Goal: Task Accomplishment & Management: Use online tool/utility

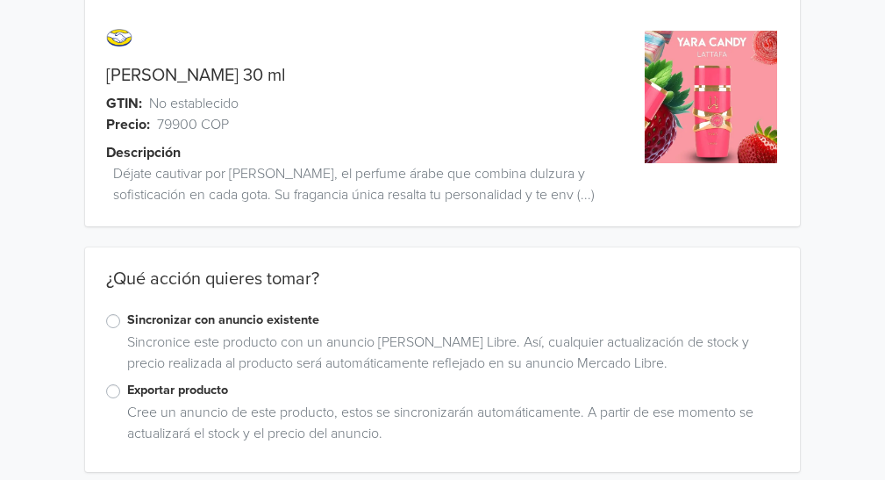
scroll to position [39, 0]
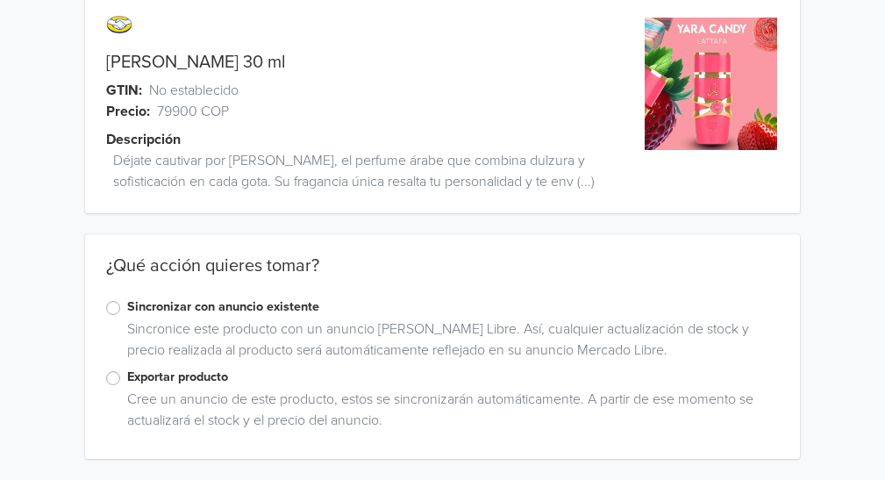
click at [127, 307] on label "Sincronizar con anuncio existente" at bounding box center [453, 306] width 653 height 19
click at [0, 0] on input "Sincronizar con anuncio existente" at bounding box center [0, 0] width 0 height 0
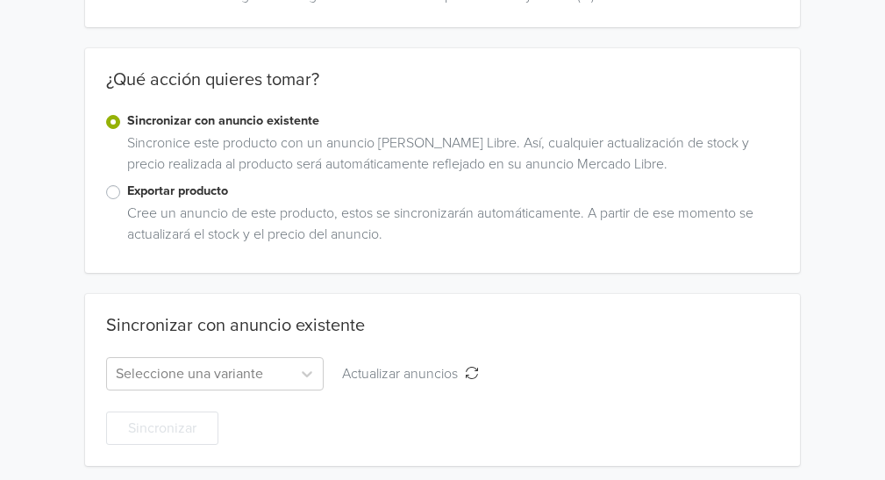
scroll to position [232, 0]
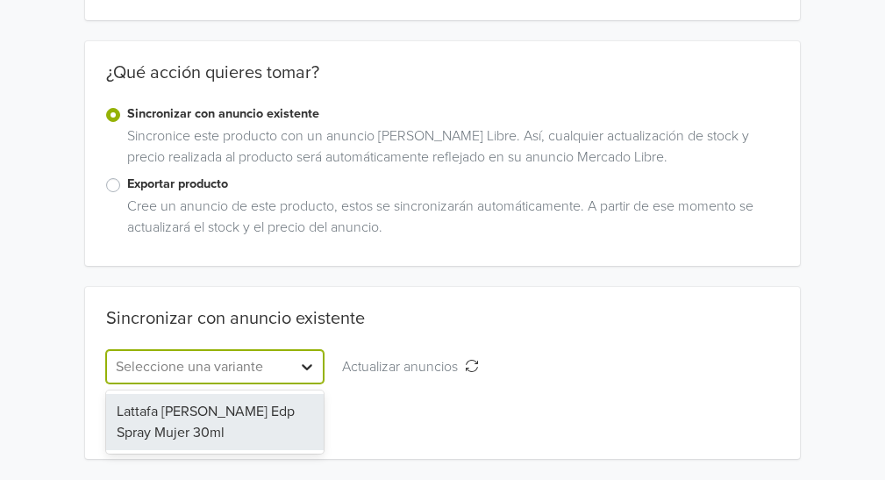
click at [308, 367] on icon at bounding box center [307, 367] width 11 height 6
click at [298, 417] on div "Lattafa Yara Candy Edp Spray Mujer 30ml" at bounding box center [215, 422] width 218 height 56
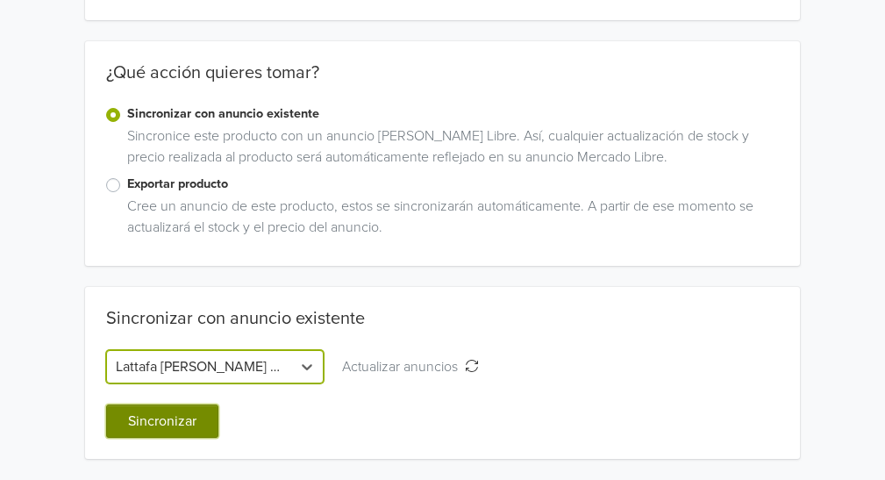
click at [203, 412] on button "Sincronizar" at bounding box center [162, 420] width 112 height 33
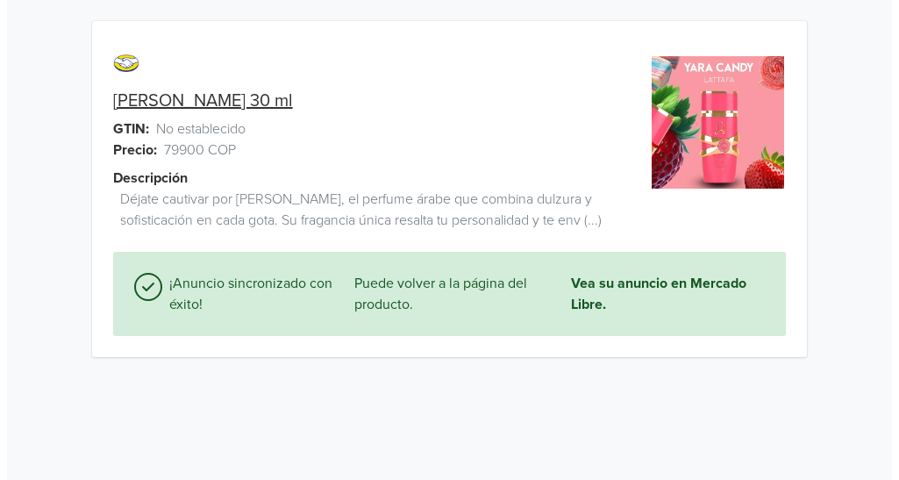
scroll to position [0, 0]
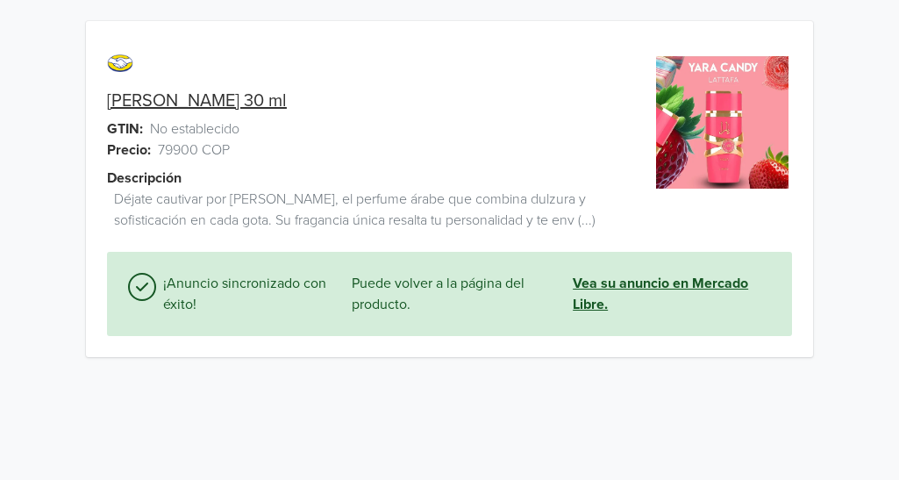
click at [675, 289] on link "Vea su anuncio en Mercado Libre." at bounding box center [672, 294] width 198 height 42
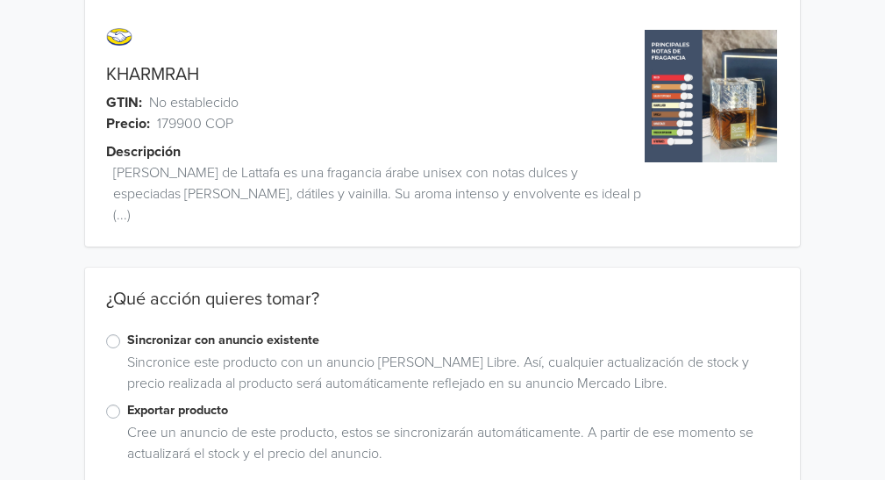
scroll to position [39, 0]
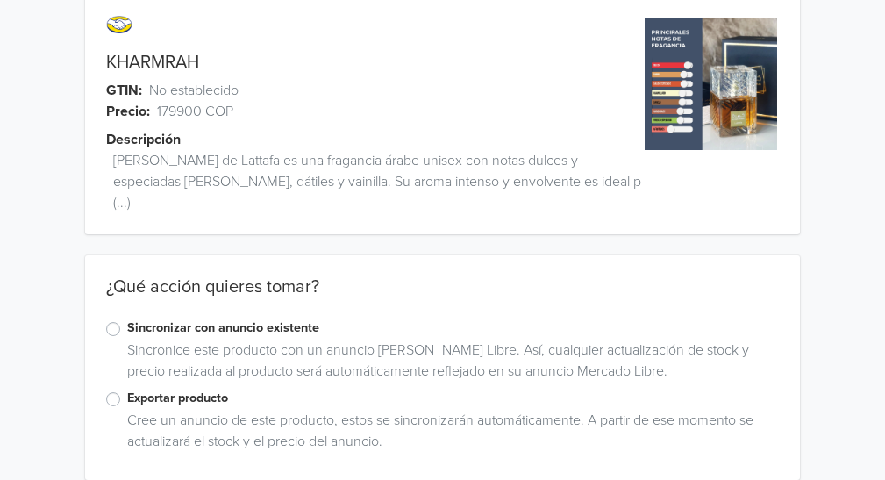
click at [127, 318] on label "Sincronizar con anuncio existente" at bounding box center [453, 327] width 653 height 19
click at [0, 0] on input "Sincronizar con anuncio existente" at bounding box center [0, 0] width 0 height 0
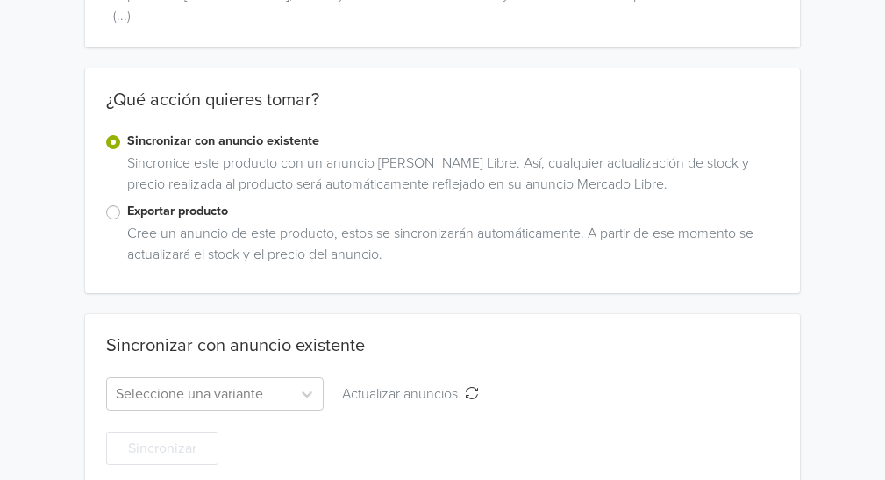
scroll to position [232, 0]
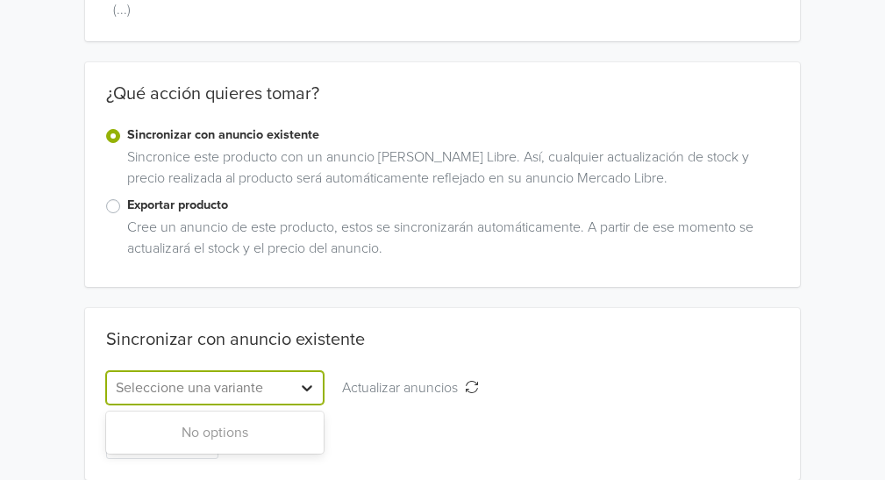
click at [301, 379] on icon at bounding box center [307, 388] width 18 height 18
click at [296, 372] on div at bounding box center [307, 388] width 32 height 32
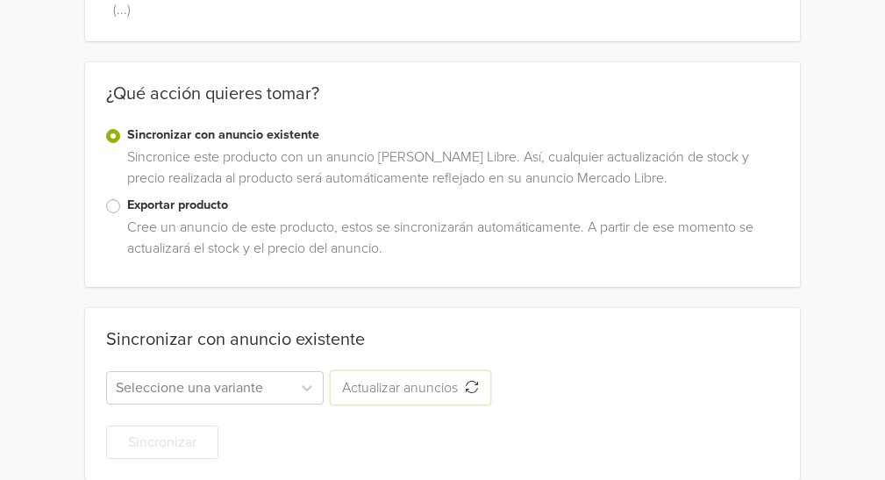
click at [393, 379] on span "Actualizar anuncios" at bounding box center [403, 388] width 123 height 18
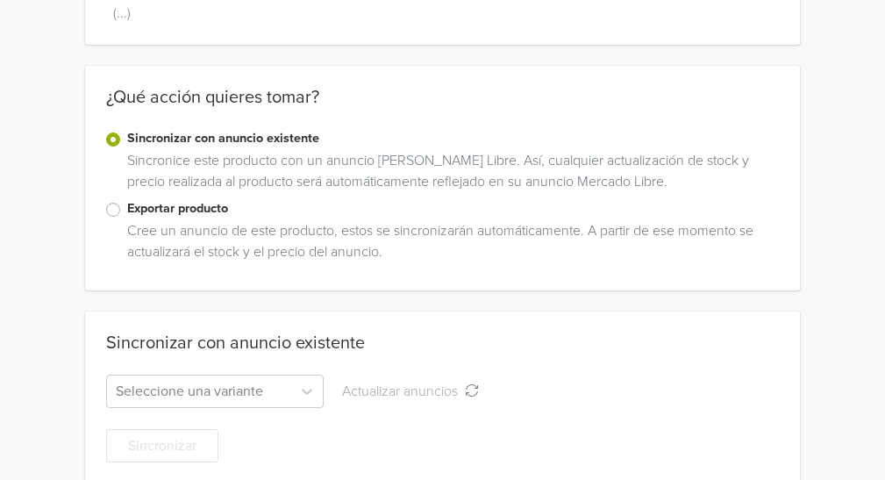
scroll to position [296, 0]
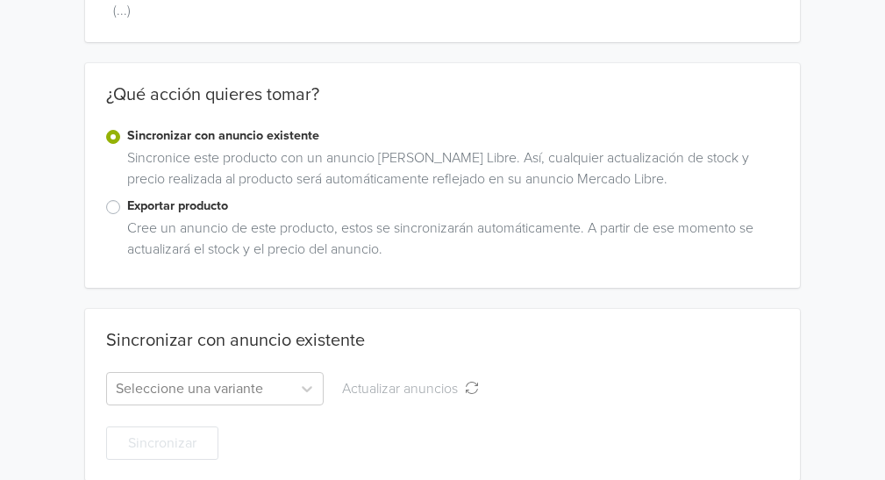
click at [127, 196] on label "Exportar producto" at bounding box center [453, 205] width 653 height 19
click at [0, 0] on input "Exportar producto" at bounding box center [0, 0] width 0 height 0
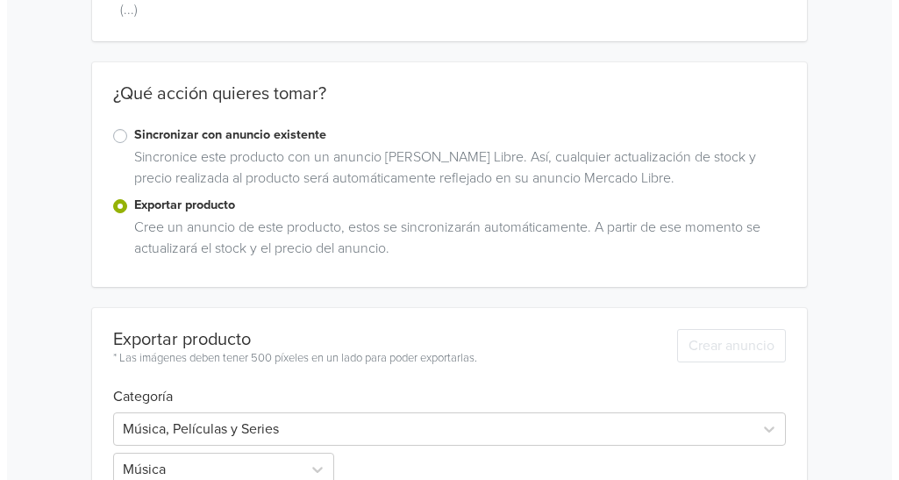
scroll to position [0, 0]
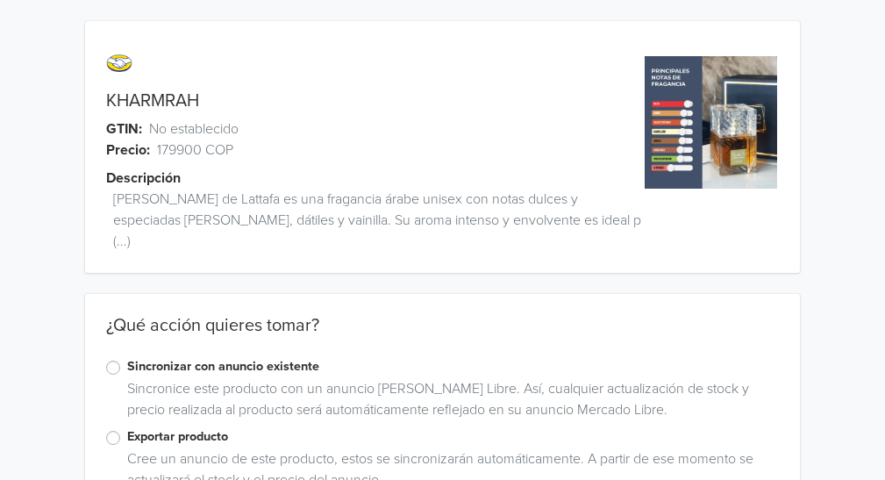
scroll to position [39, 0]
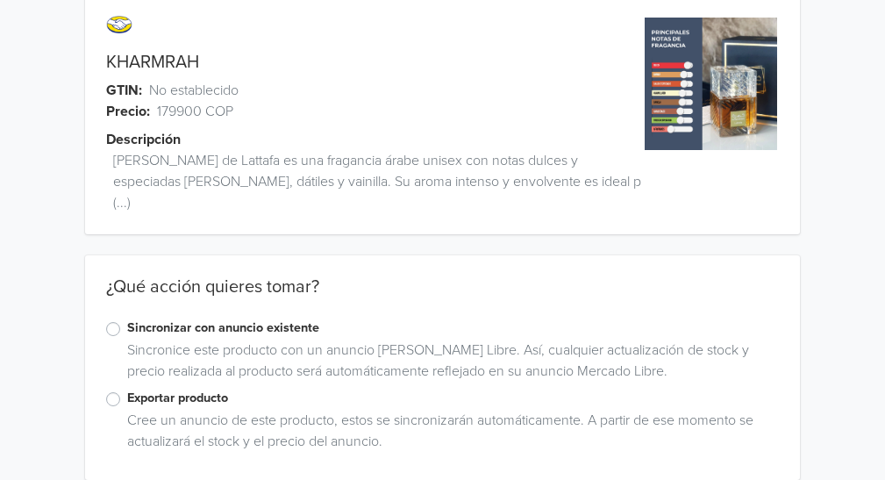
click at [127, 318] on label "Sincronizar con anuncio existente" at bounding box center [453, 327] width 653 height 19
click at [0, 0] on input "Sincronizar con anuncio existente" at bounding box center [0, 0] width 0 height 0
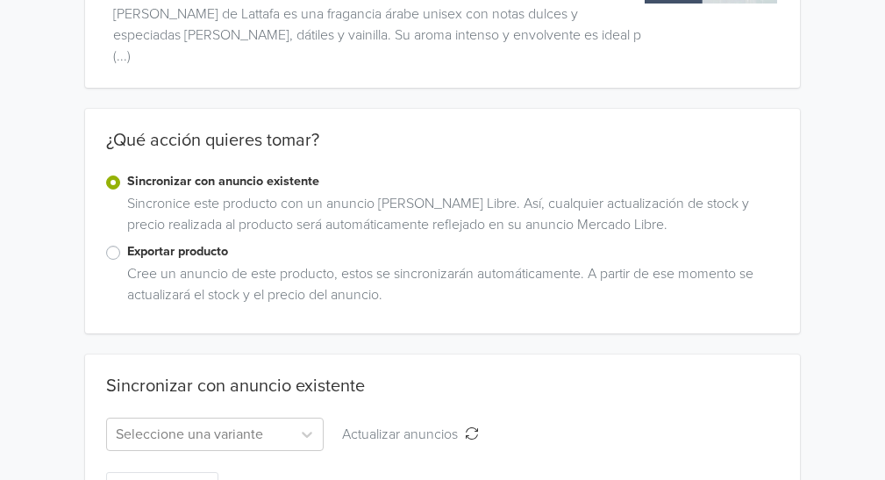
scroll to position [232, 0]
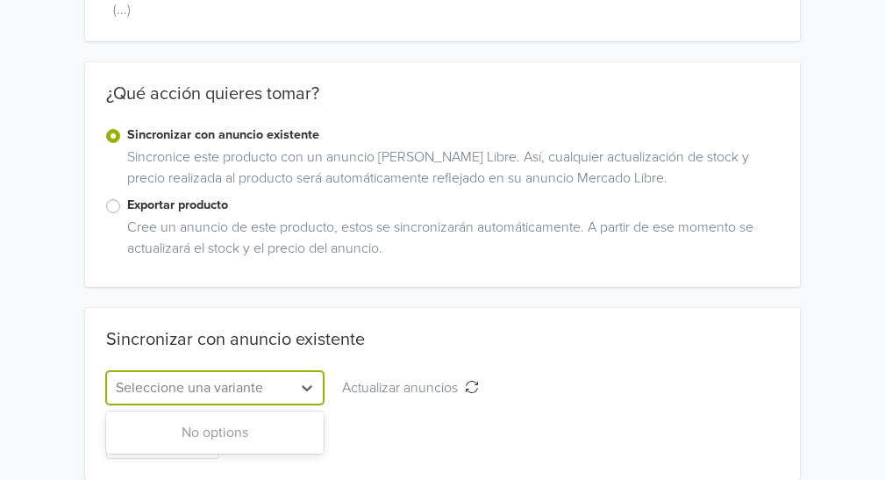
click at [269, 375] on div at bounding box center [199, 387] width 167 height 25
click at [127, 196] on label "Exportar producto" at bounding box center [453, 205] width 653 height 19
click at [0, 0] on input "Exportar producto" at bounding box center [0, 0] width 0 height 0
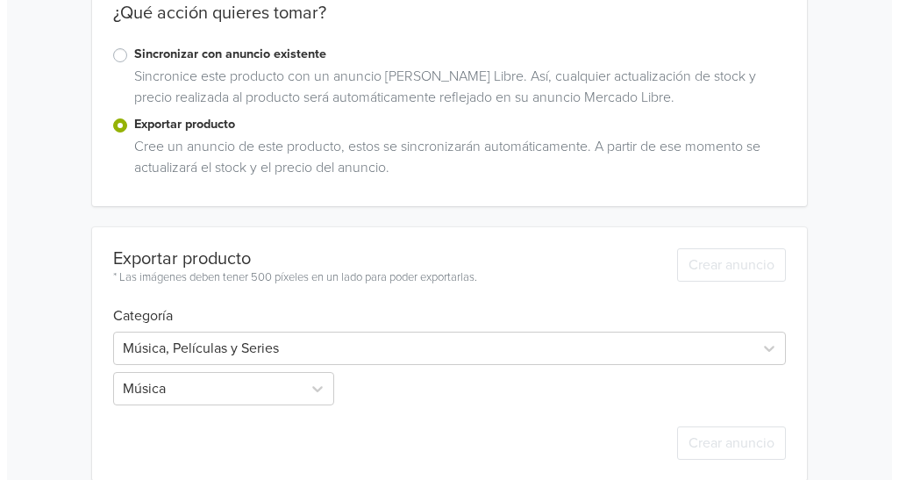
scroll to position [0, 0]
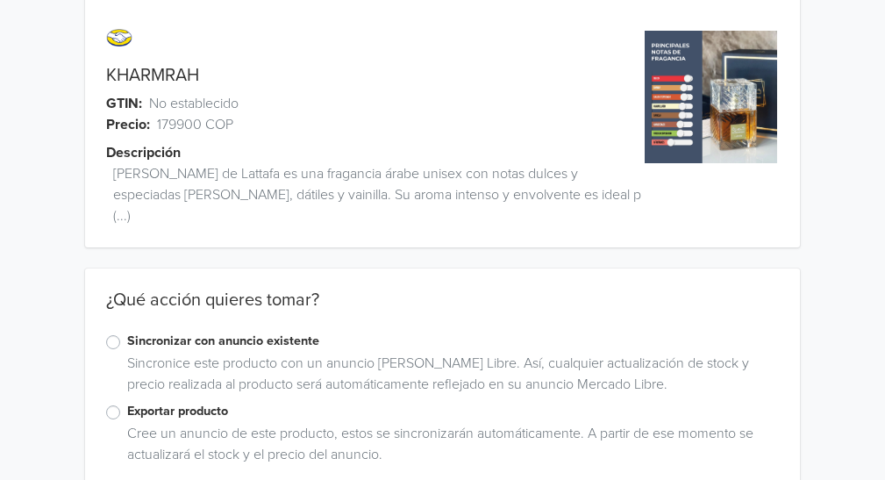
scroll to position [39, 0]
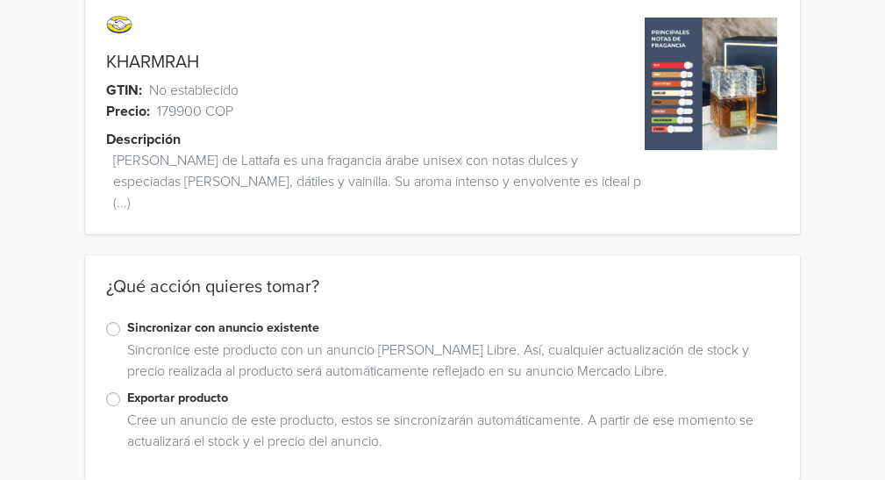
click at [127, 389] on label "Exportar producto" at bounding box center [453, 398] width 653 height 19
click at [0, 0] on input "Exportar producto" at bounding box center [0, 0] width 0 height 0
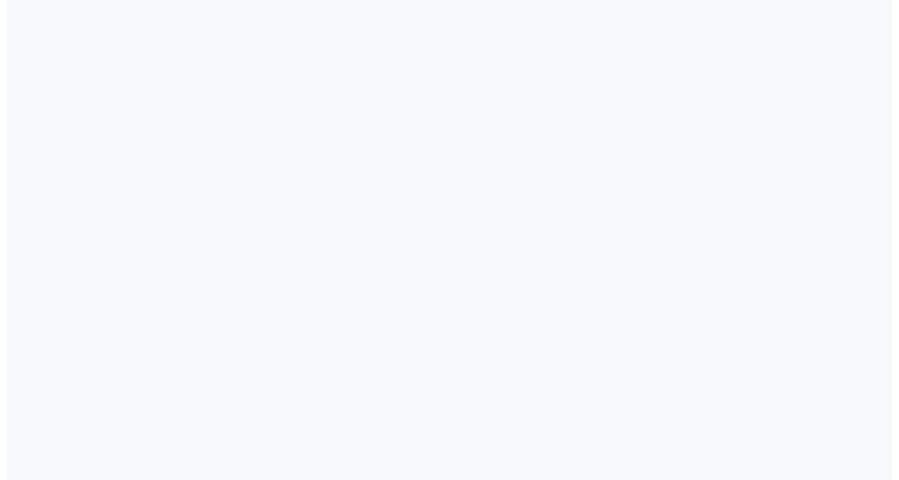
scroll to position [0, 0]
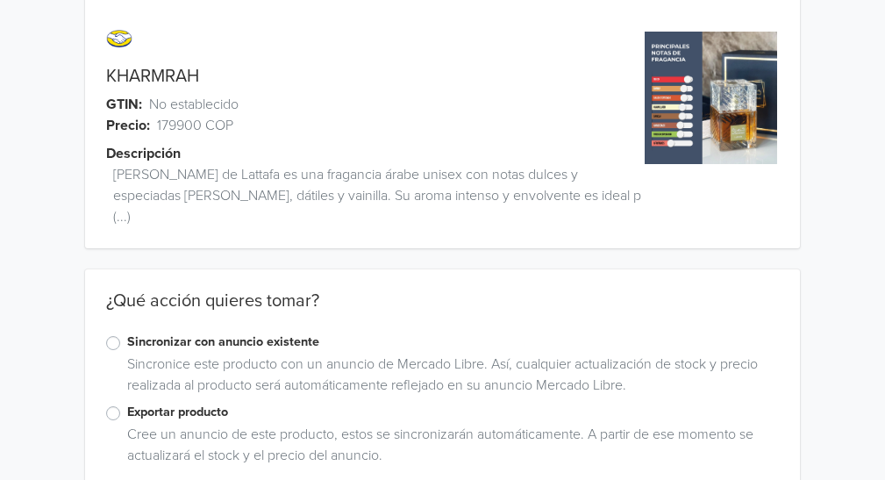
scroll to position [39, 0]
